Goal: Task Accomplishment & Management: Complete application form

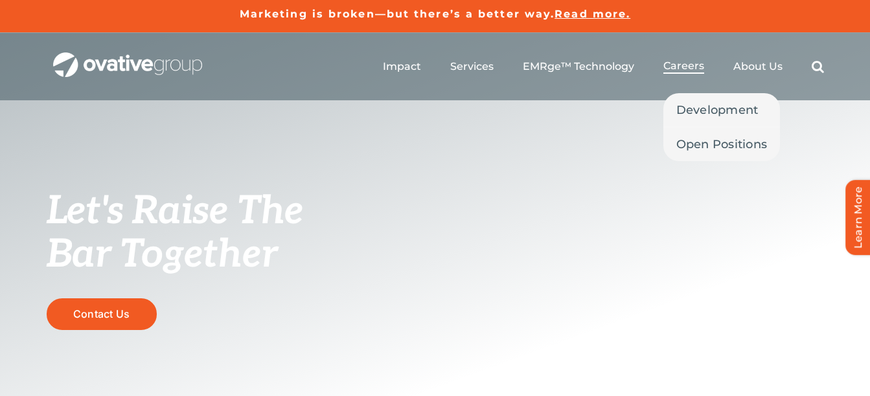
click at [694, 64] on span "Careers" at bounding box center [683, 66] width 41 height 13
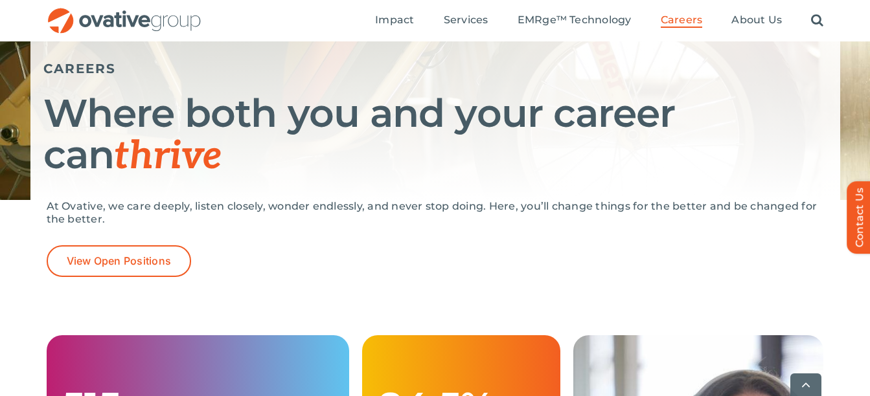
scroll to position [228, 0]
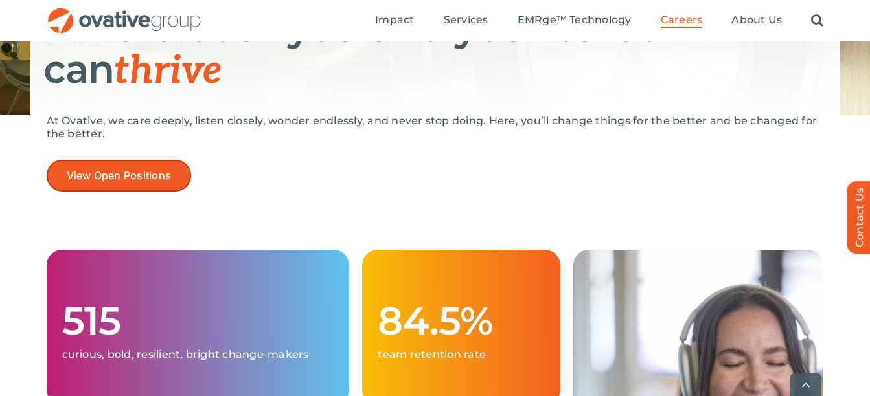
click at [87, 172] on span "View Open Positions" at bounding box center [119, 176] width 105 height 12
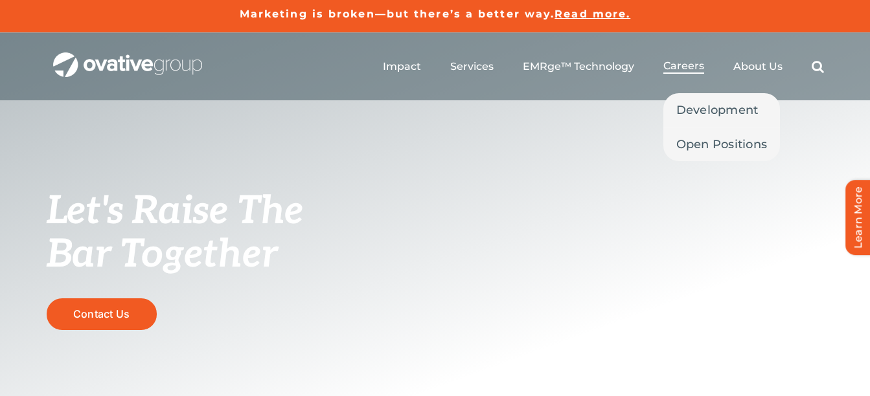
click at [666, 70] on span "Careers" at bounding box center [683, 66] width 41 height 13
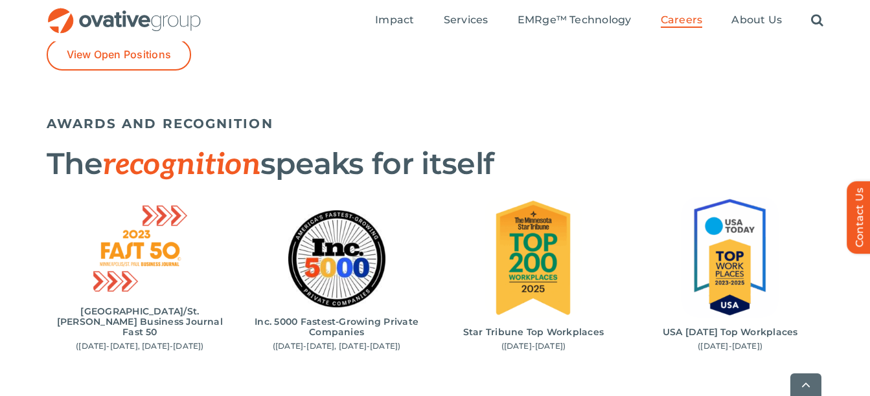
scroll to position [1274, 0]
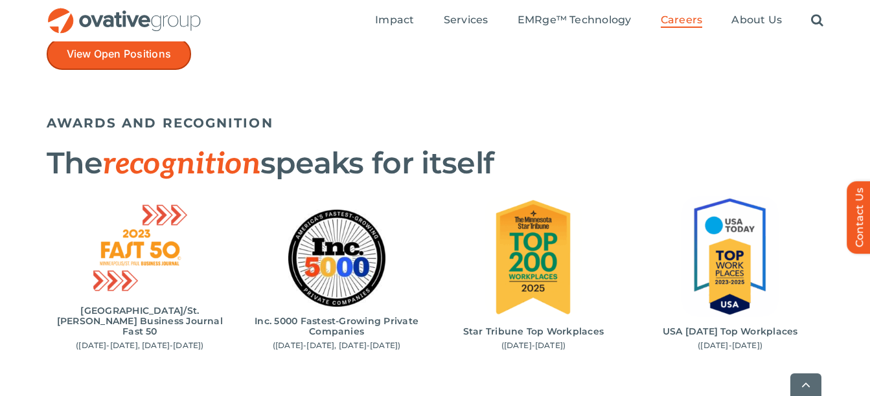
click at [107, 52] on span "View Open Positions" at bounding box center [119, 54] width 105 height 12
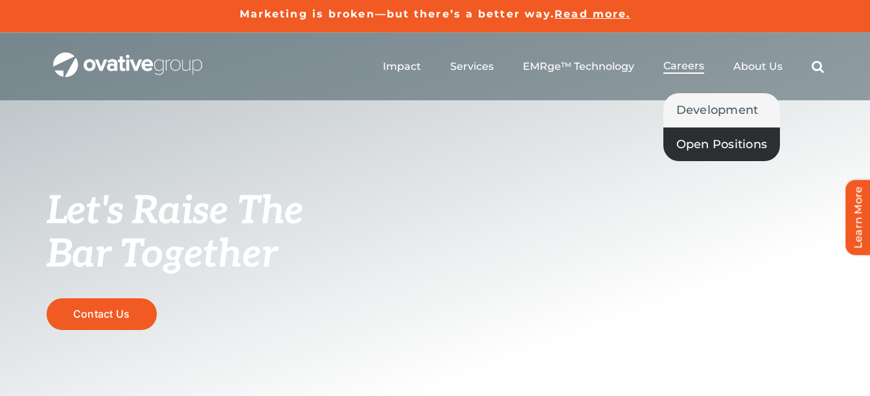
click at [706, 146] on span "Open Positions" at bounding box center [721, 144] width 91 height 18
